Goal: Find specific page/section: Find specific page/section

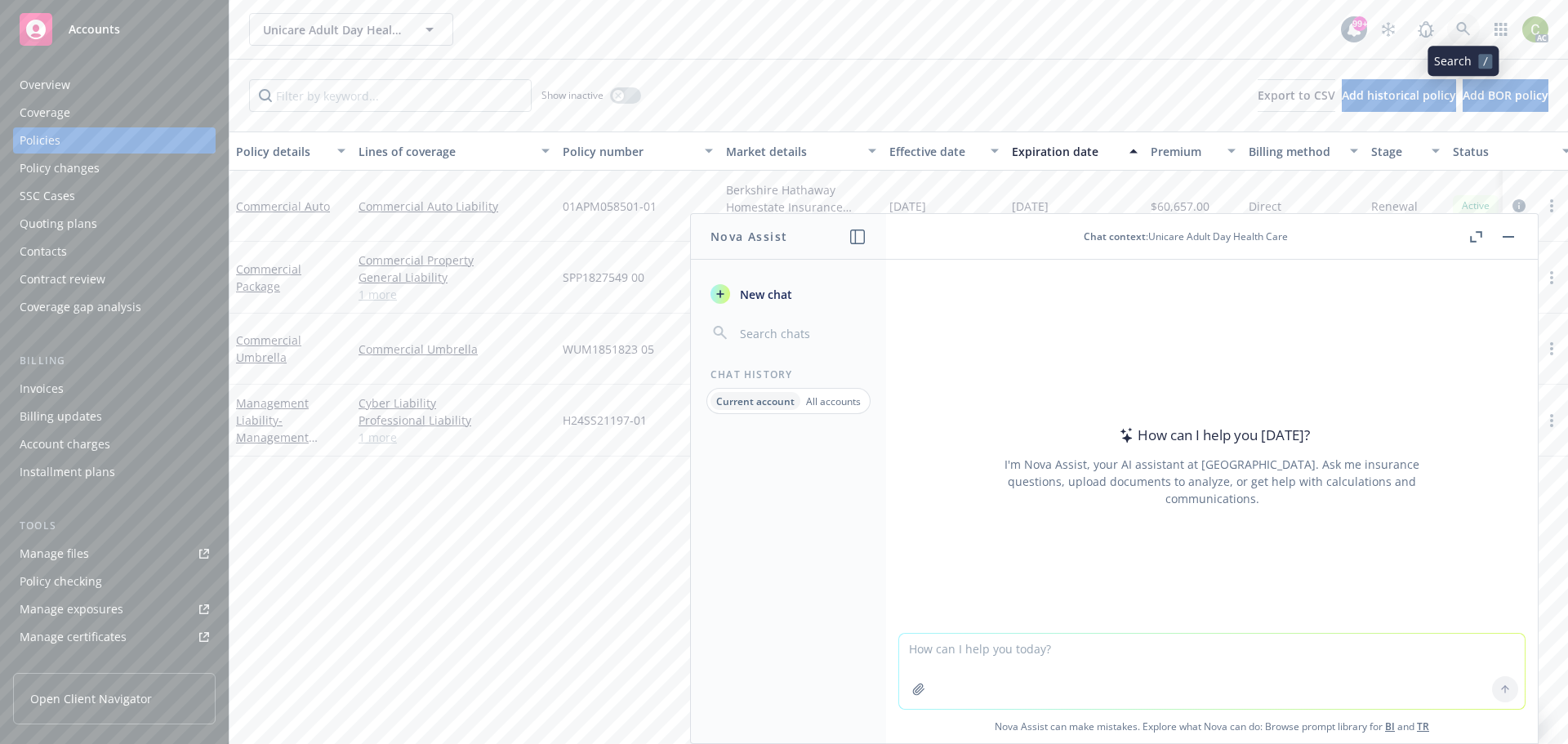
click at [1471, 25] on link at bounding box center [1463, 29] width 33 height 33
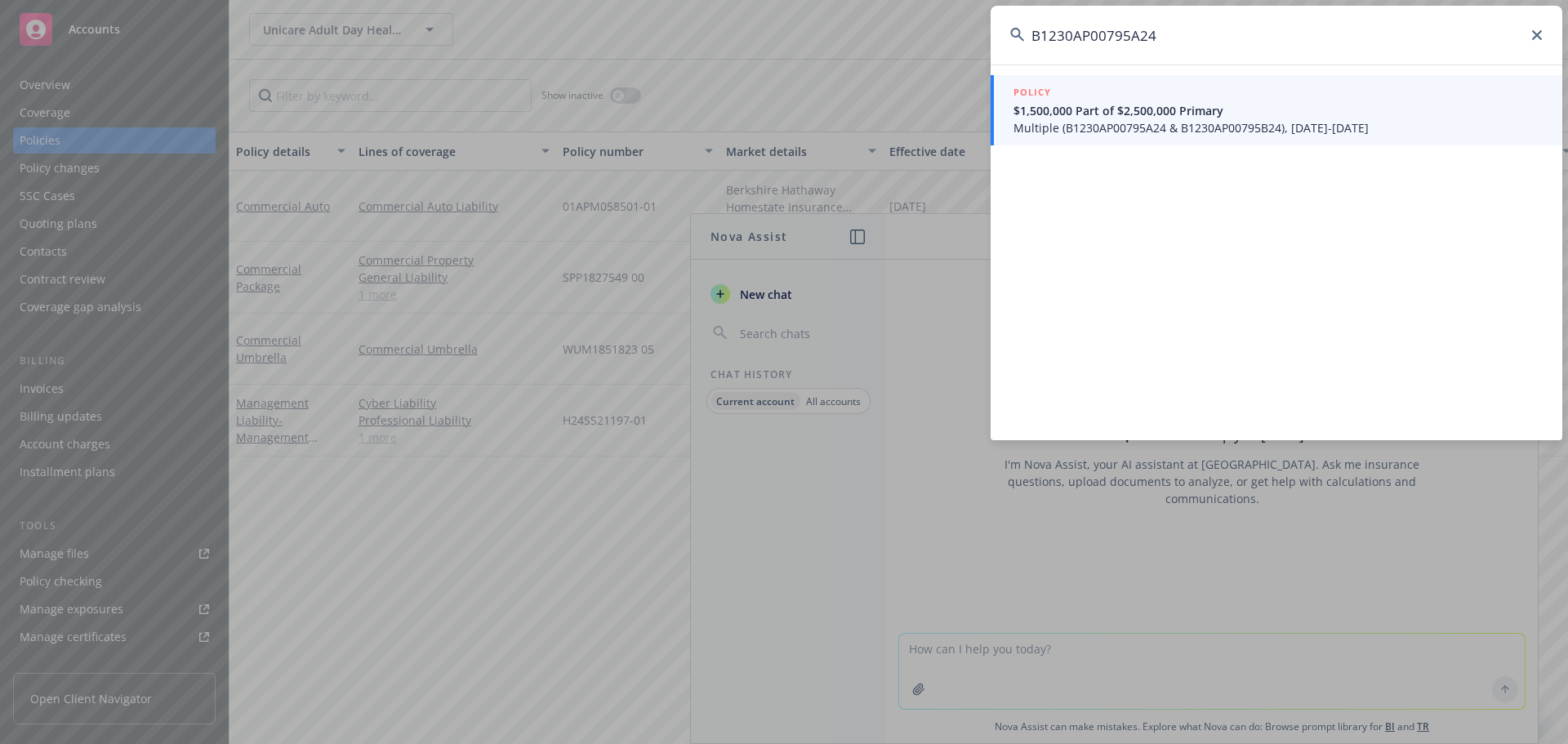
type input "B1230AP00795A24"
click at [1116, 96] on div "POLICY" at bounding box center [1277, 93] width 529 height 18
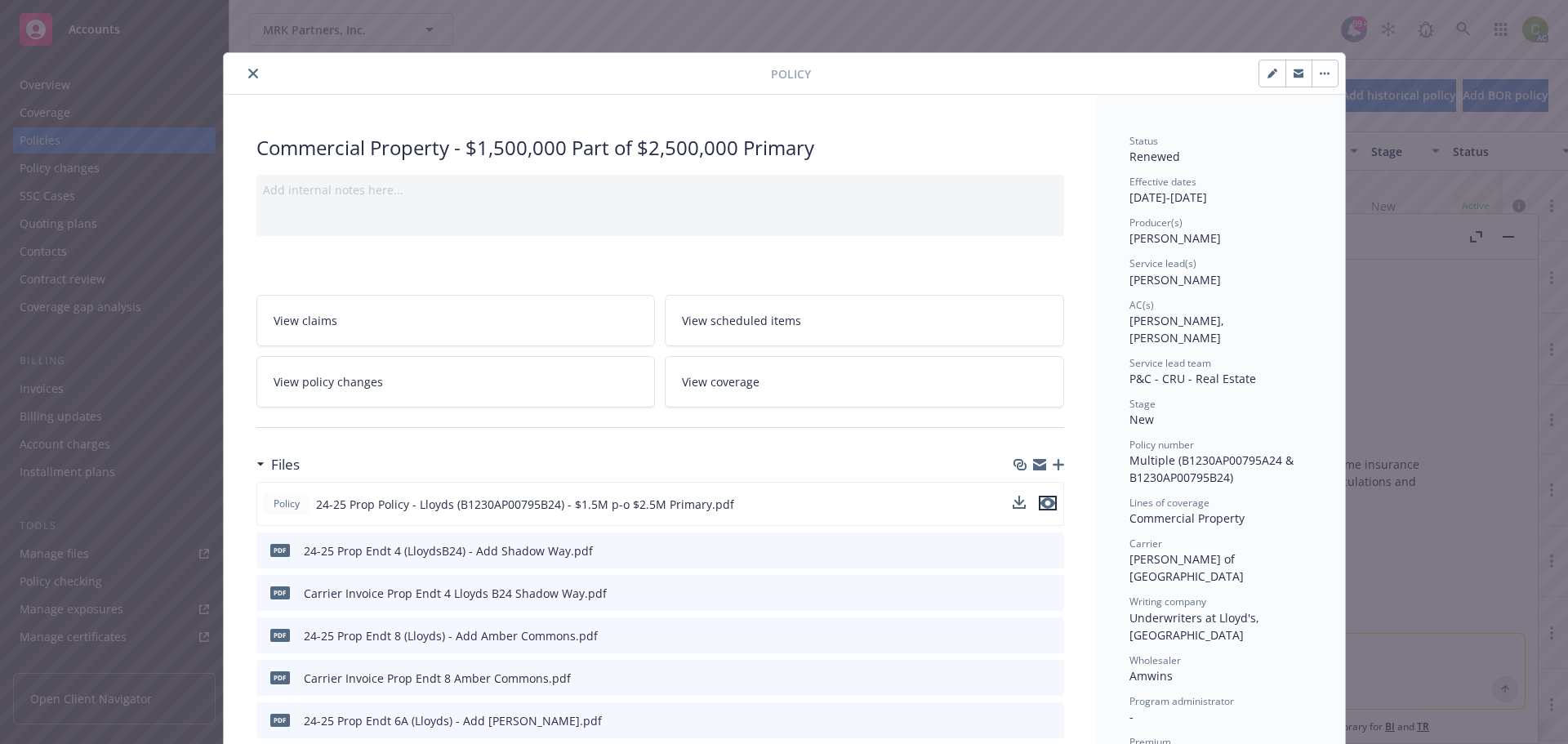
click at [1043, 500] on icon "preview file" at bounding box center [1047, 503] width 15 height 11
